Goal: Find specific page/section

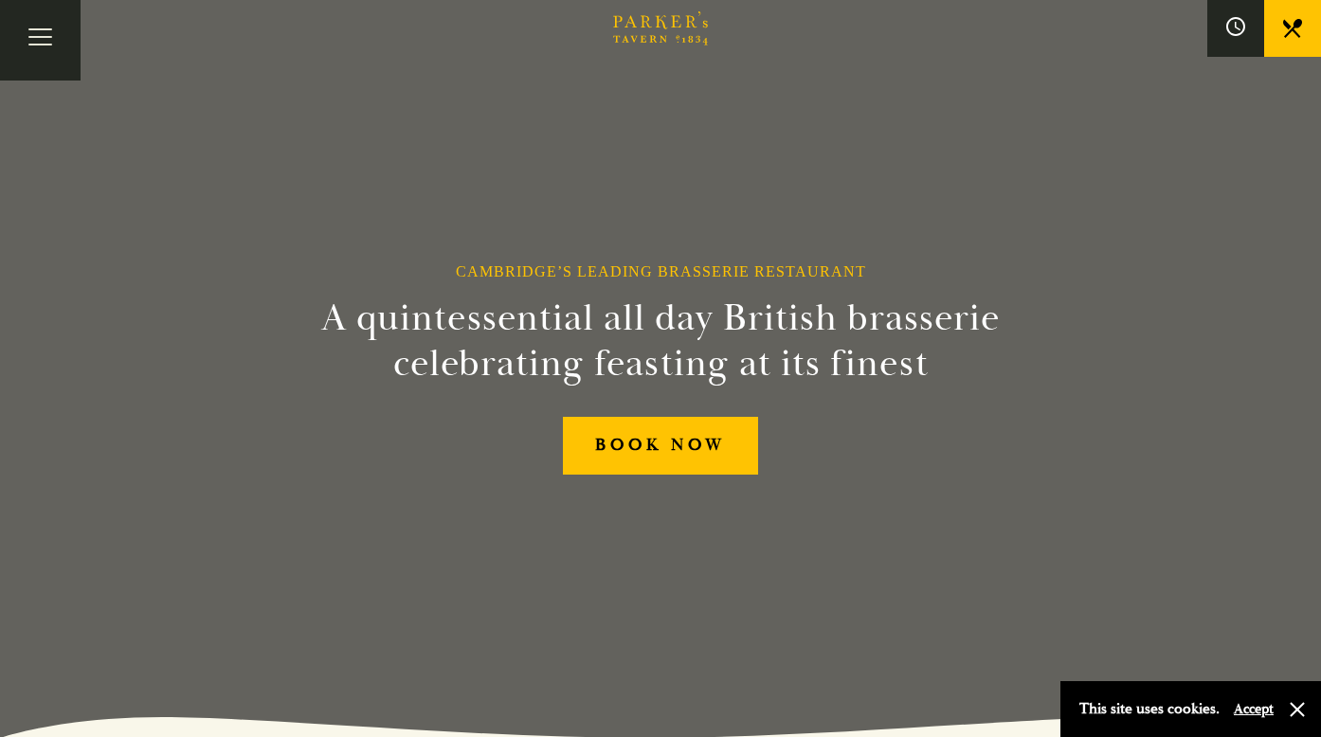
click at [1309, 24] on link at bounding box center [1292, 28] width 57 height 57
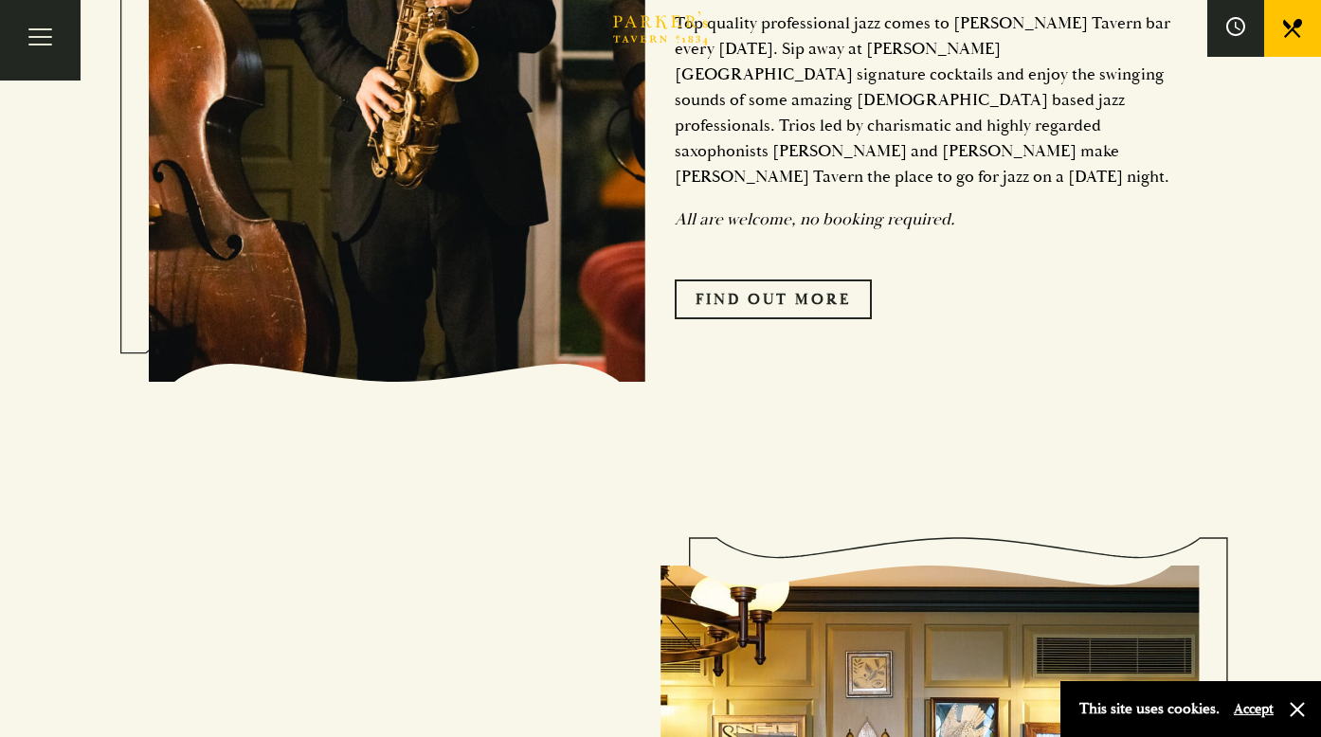
scroll to position [1465, 0]
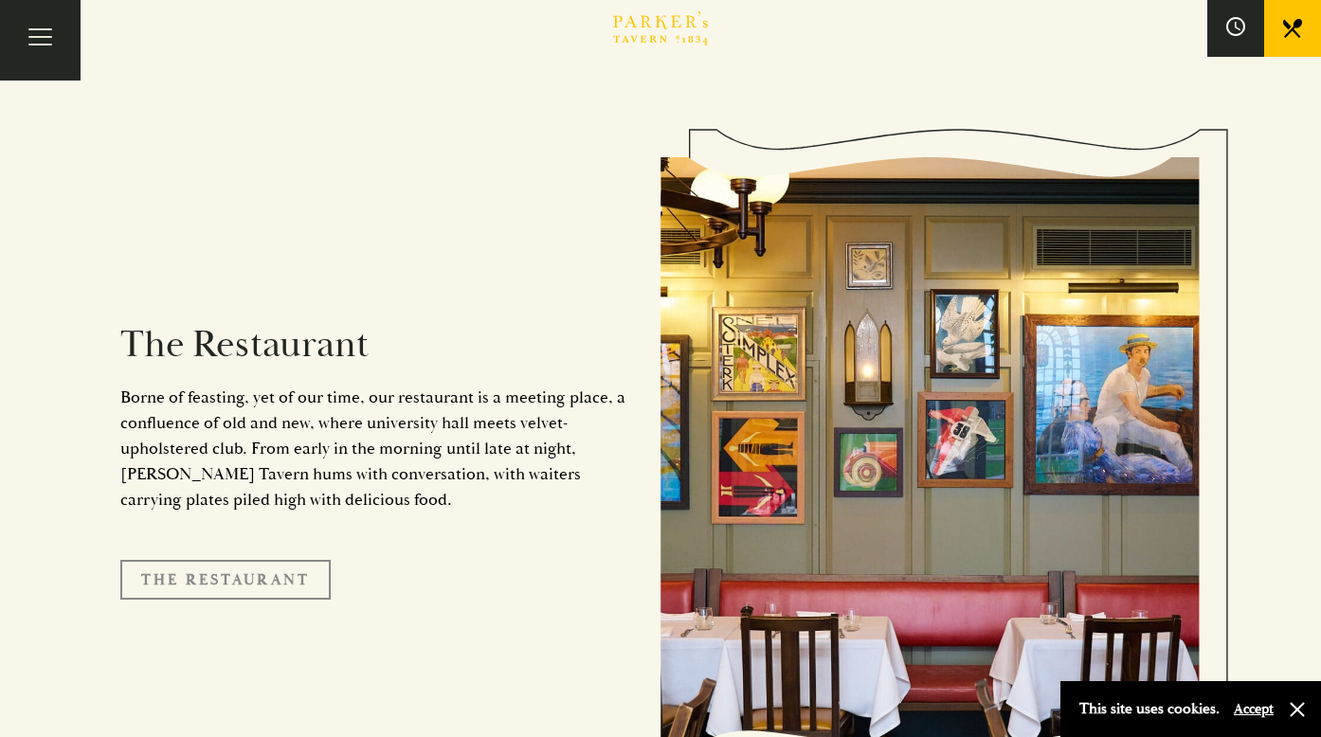
click at [248, 560] on link "The Restaurant" at bounding box center [225, 580] width 210 height 40
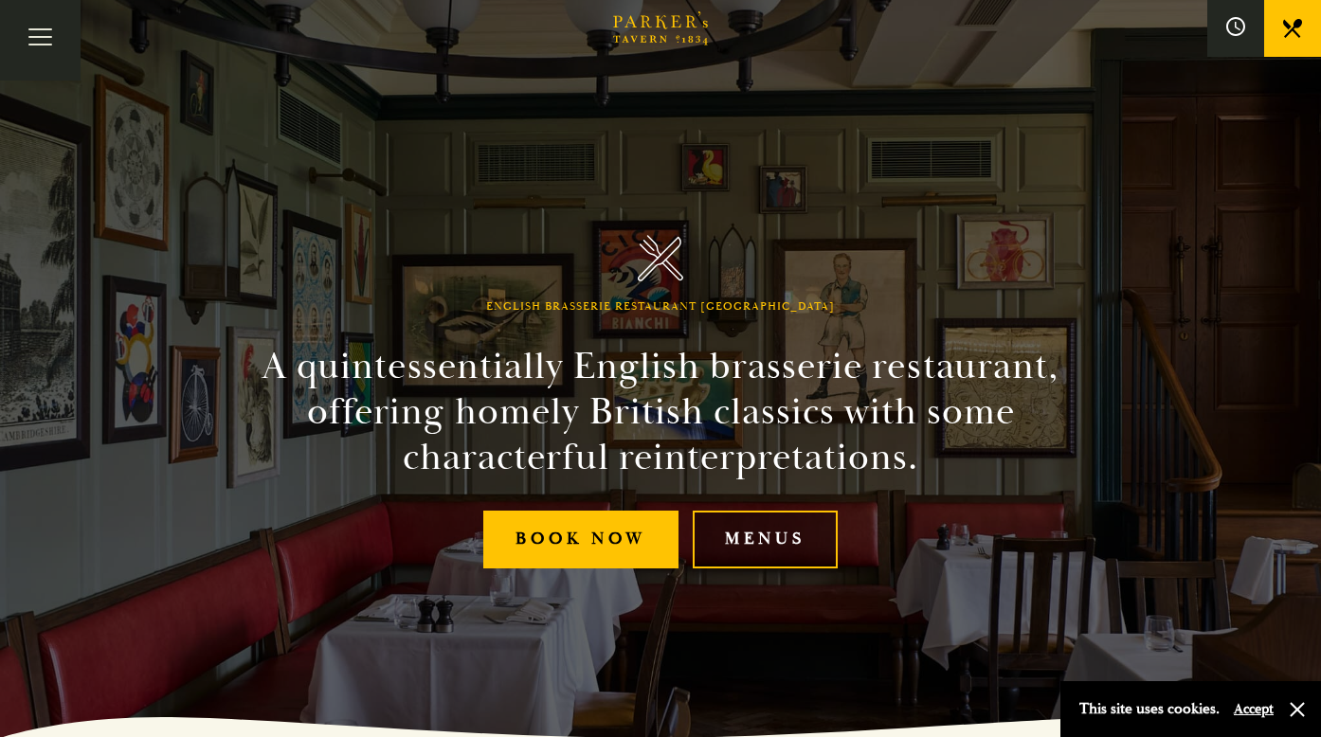
click at [800, 542] on link "Menus" at bounding box center [765, 540] width 145 height 58
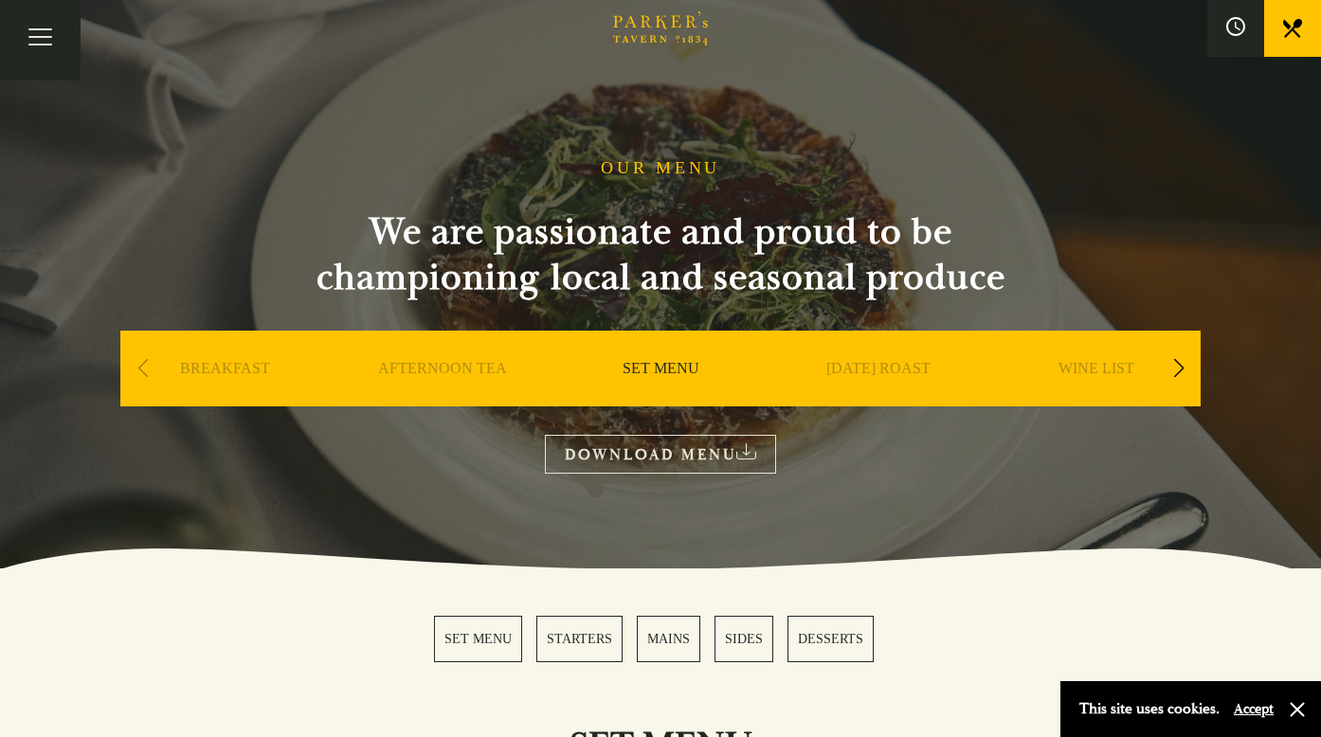
scroll to position [152, 0]
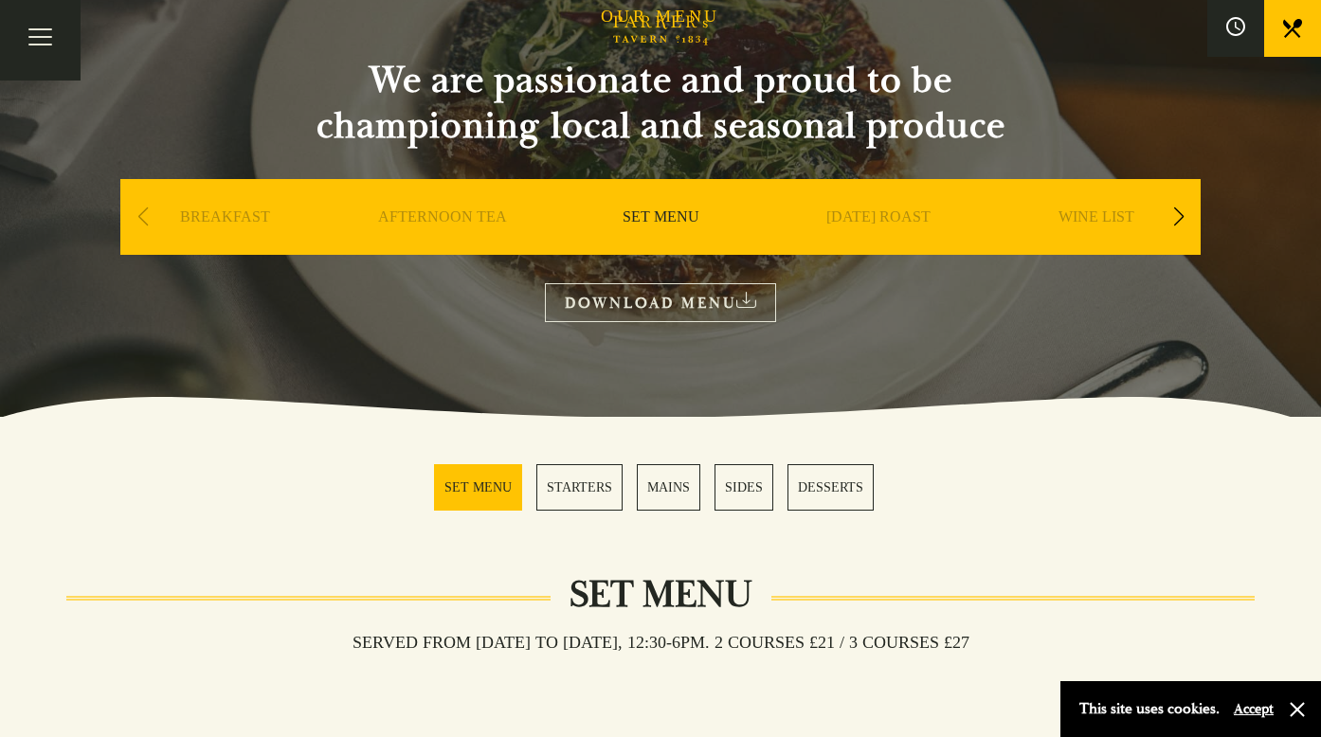
click at [912, 220] on link "SUNDAY ROAST" at bounding box center [878, 245] width 104 height 76
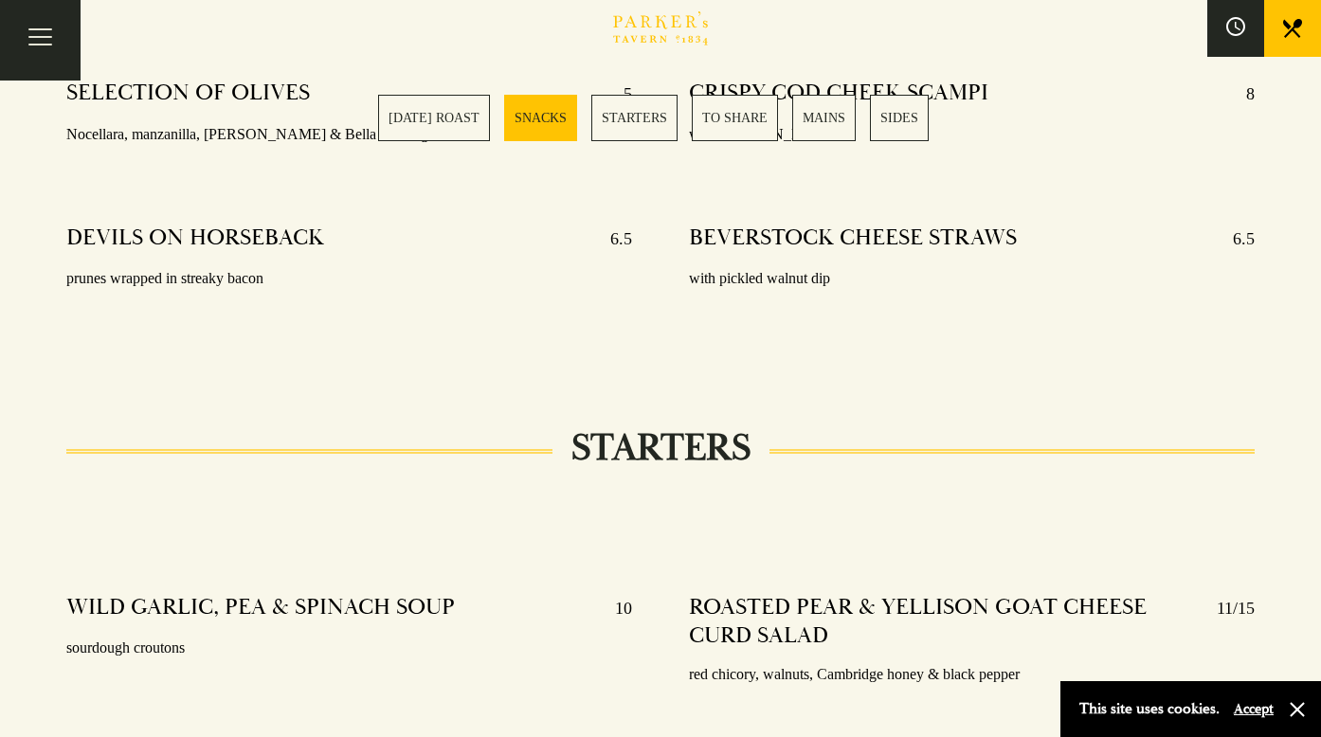
scroll to position [1181, 0]
